Goal: Download file/media

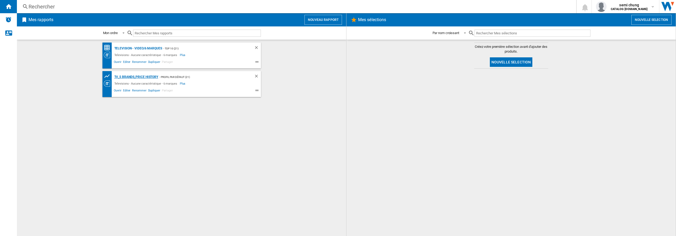
click at [131, 74] on div "TV_5 Brands_Price History" at bounding box center [135, 77] width 45 height 7
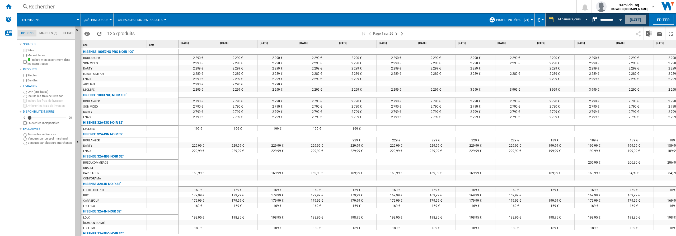
click at [634, 21] on button "[DATE]" at bounding box center [635, 20] width 21 height 10
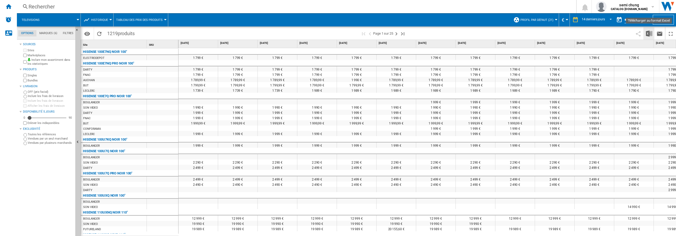
click at [647, 33] on img "Télécharger au format Excel" at bounding box center [649, 33] width 6 height 6
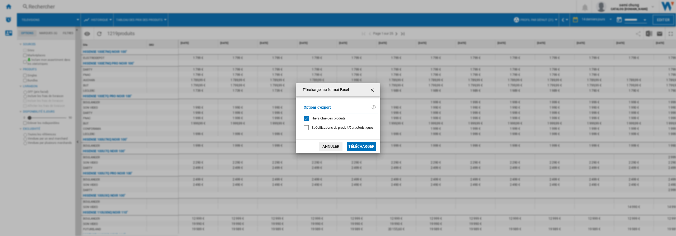
click at [305, 117] on div "Hiérarchie des produits" at bounding box center [306, 118] width 5 height 5
click at [352, 144] on button "Télécharger" at bounding box center [361, 146] width 29 height 10
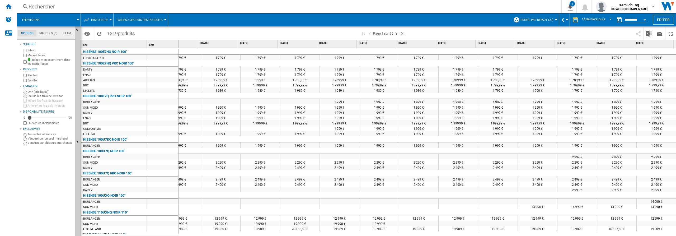
scroll to position [0, 99]
click at [648, 34] on img "Télécharger au format Excel" at bounding box center [649, 33] width 6 height 6
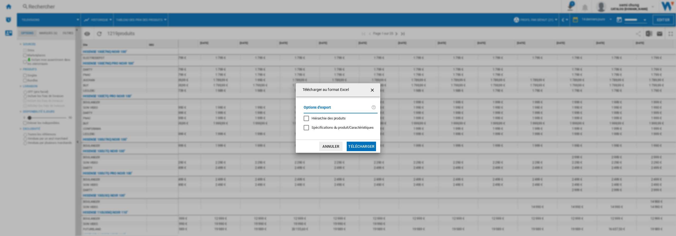
click at [328, 145] on button "Annuler" at bounding box center [330, 146] width 23 height 10
